Goal: Transaction & Acquisition: Purchase product/service

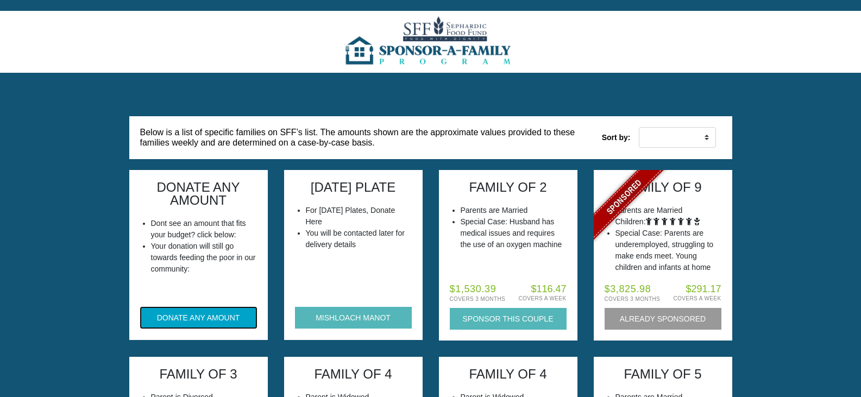
click at [208, 318] on button "DONATE ANY AMOUNT" at bounding box center [198, 318] width 117 height 22
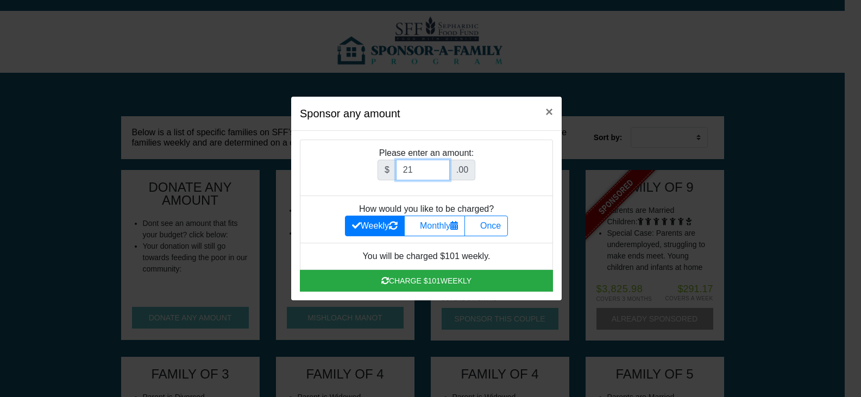
click at [444, 168] on input "21" at bounding box center [423, 170] width 54 height 21
click at [444, 167] on input "22" at bounding box center [423, 170] width 54 height 21
click at [444, 167] on input "23" at bounding box center [423, 170] width 54 height 21
click at [444, 167] on input "24" at bounding box center [423, 170] width 54 height 21
click at [444, 167] on input "25" at bounding box center [423, 170] width 54 height 21
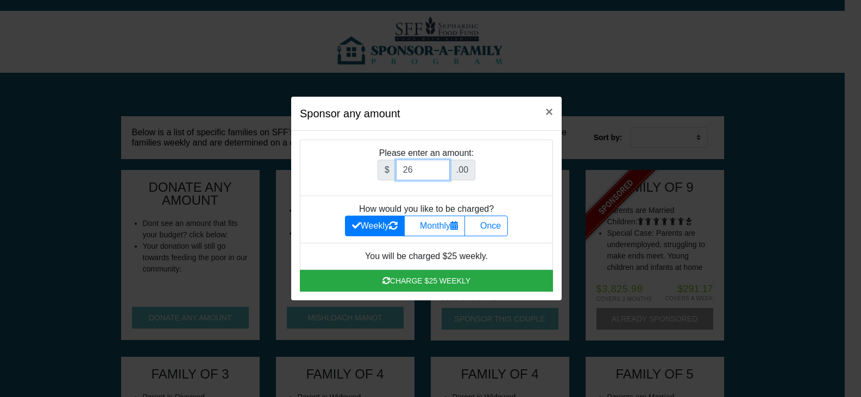
type input "26"
click at [444, 167] on input "26" at bounding box center [423, 170] width 54 height 21
click at [501, 223] on label "Once" at bounding box center [485, 226] width 43 height 21
click at [478, 223] on input "Once" at bounding box center [474, 222] width 7 height 7
radio input "true"
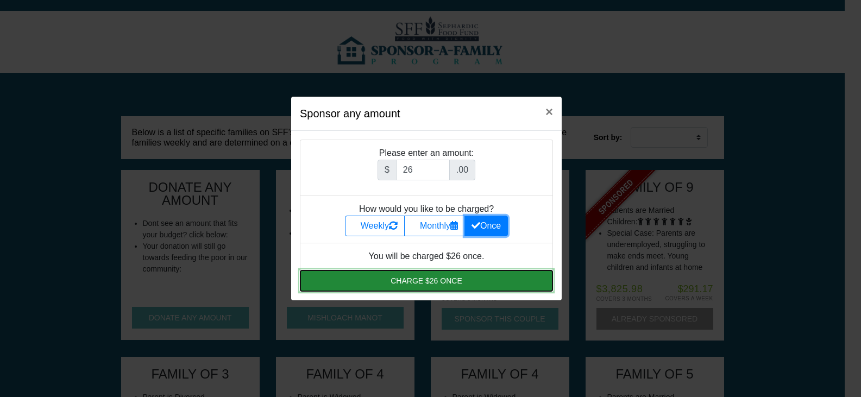
click at [425, 280] on button "Charge $26 once" at bounding box center [426, 281] width 253 height 22
